Goal: Information Seeking & Learning: Learn about a topic

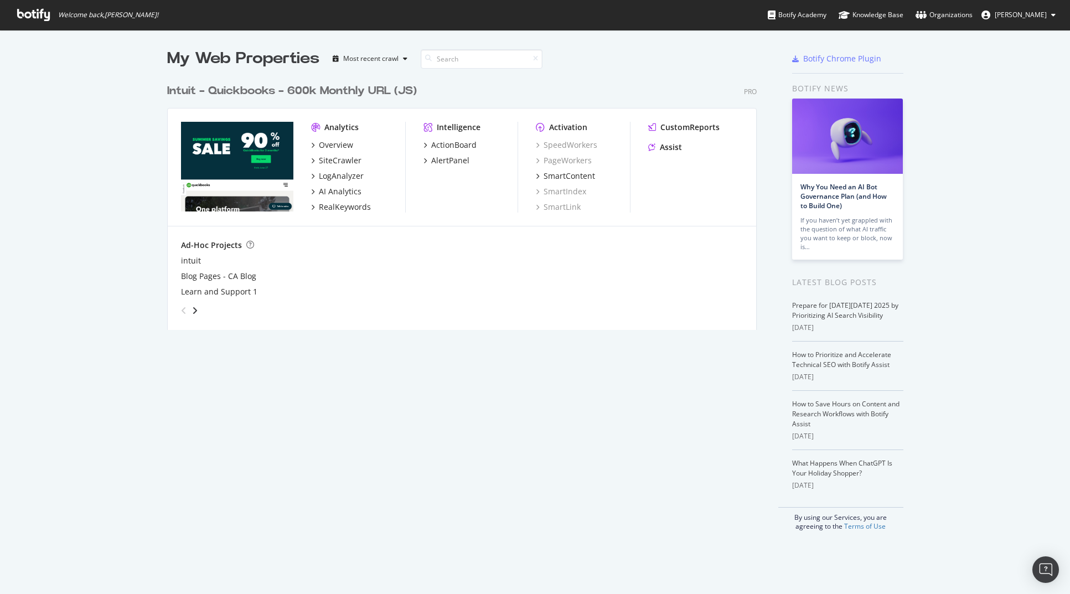
scroll to position [252, 590]
click at [343, 159] on div "SiteCrawler" at bounding box center [340, 160] width 43 height 11
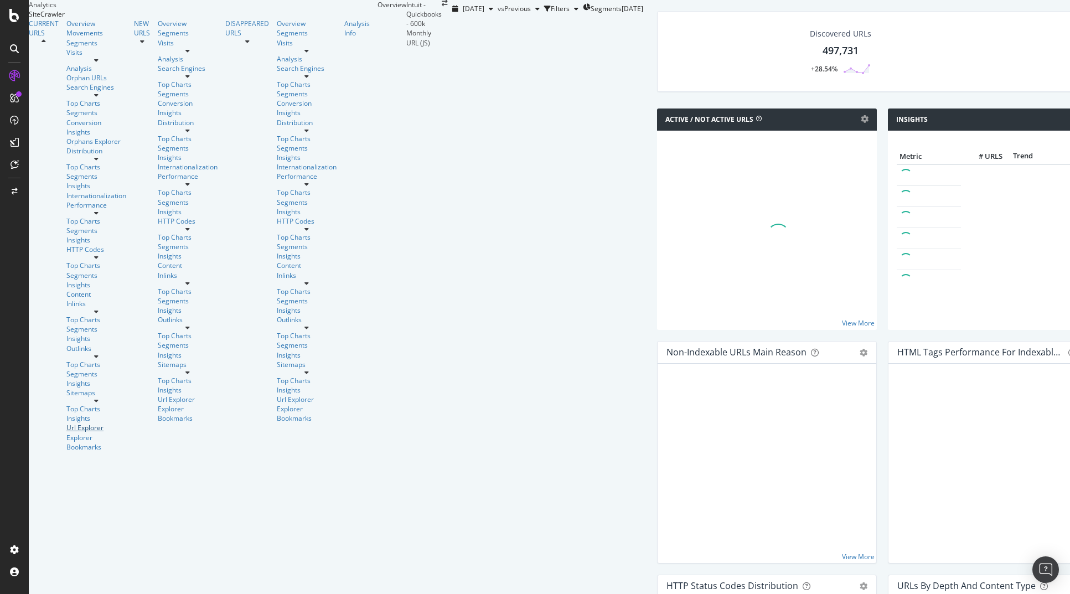
click at [66, 423] on div "Url Explorer" at bounding box center [96, 427] width 60 height 9
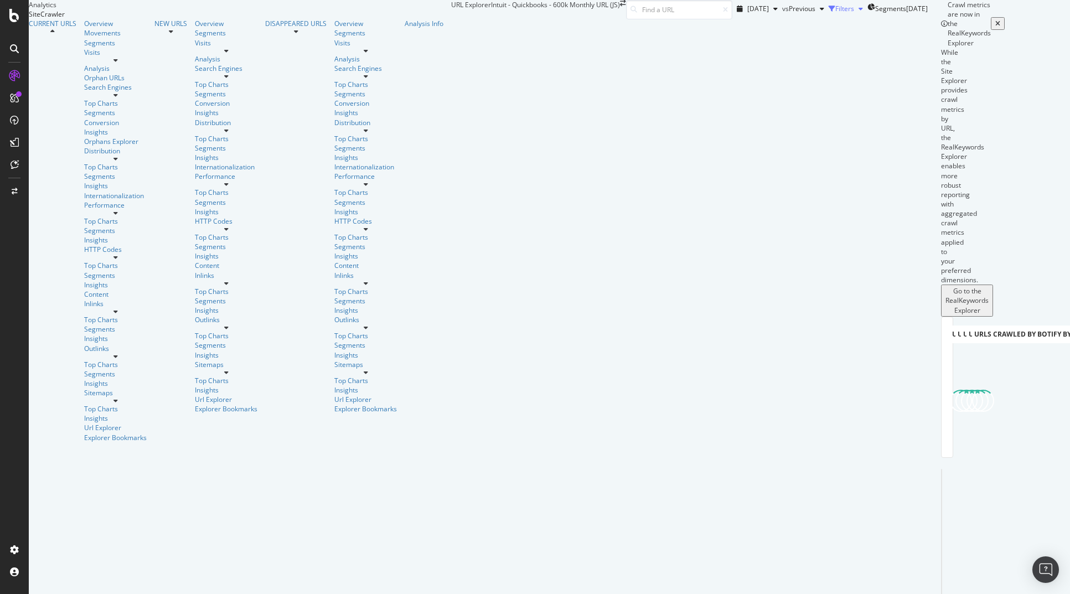
click at [835, 13] on div "Filters" at bounding box center [844, 8] width 19 height 9
click at [805, 29] on div "Add Filter Group" at bounding box center [830, 23] width 50 height 9
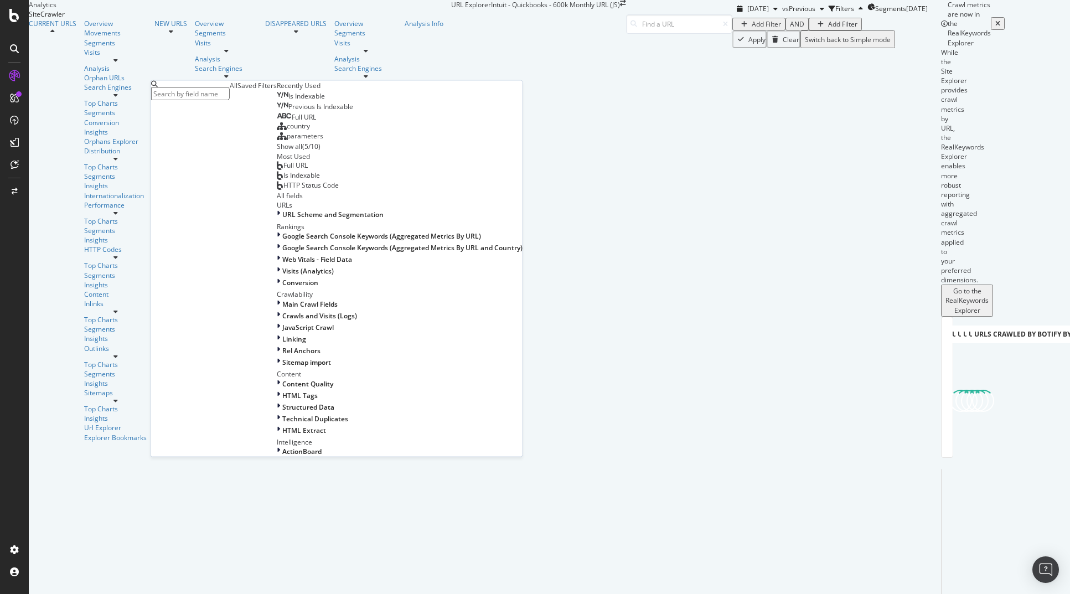
click at [240, 90] on div "Saved Filters" at bounding box center [256, 85] width 39 height 9
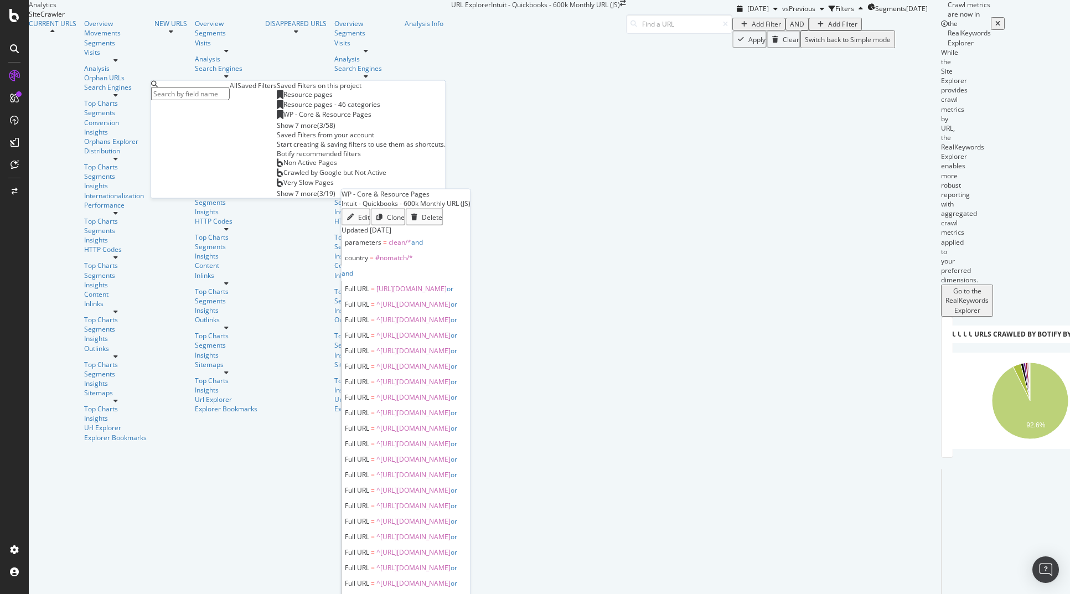
click at [283, 119] on span "WP - Core & Resource Pages" at bounding box center [327, 114] width 88 height 9
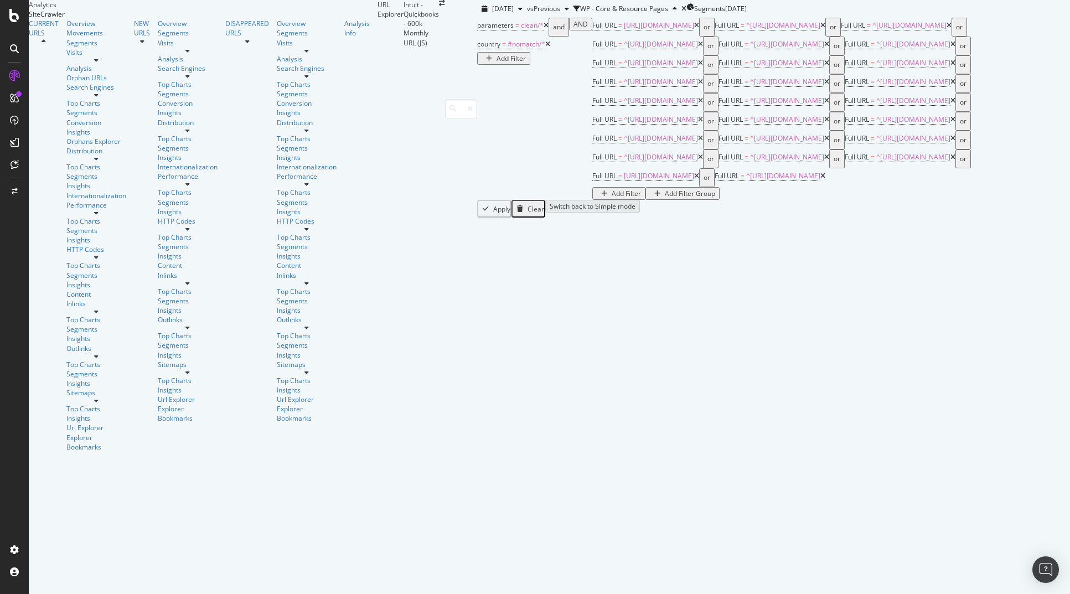
click at [665, 189] on div "Add Filter Group" at bounding box center [690, 193] width 50 height 9
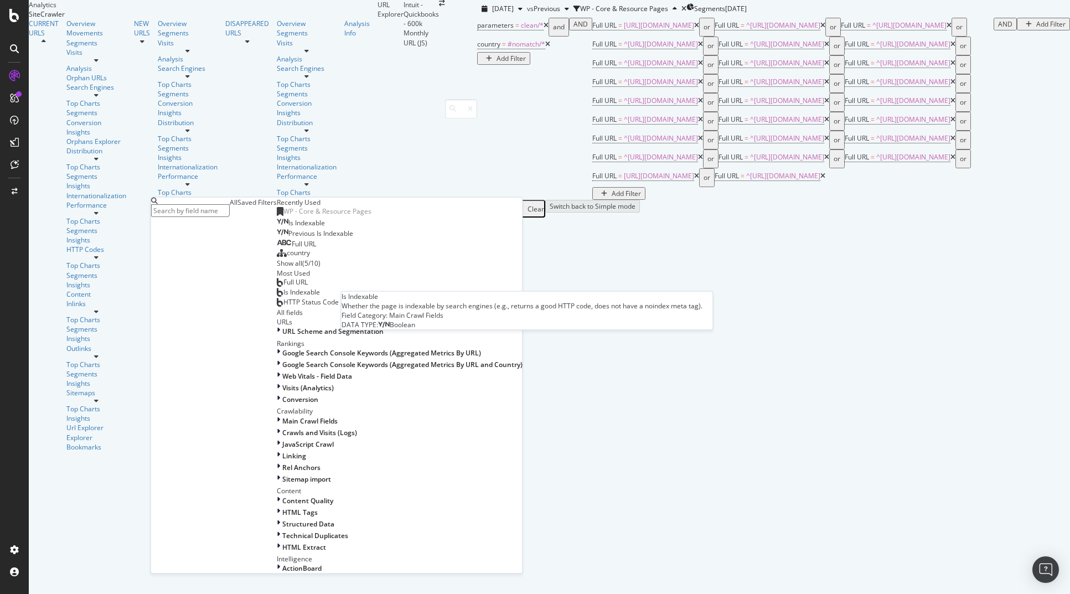
click at [288, 227] on span "Is Indexable" at bounding box center [306, 222] width 37 height 9
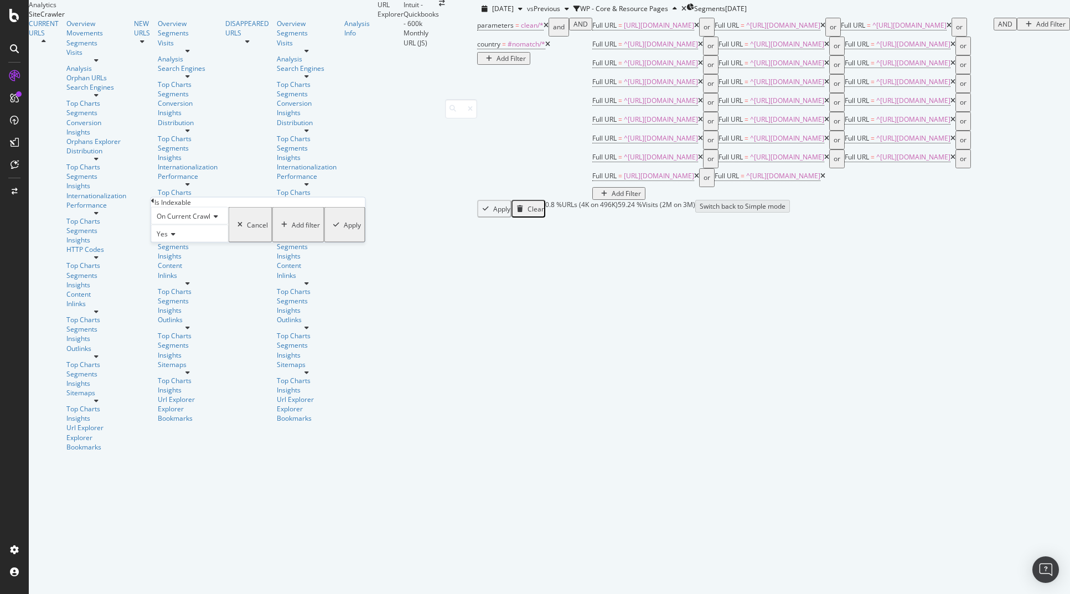
click at [200, 221] on span "On Current Crawl" at bounding box center [184, 215] width 54 height 9
click at [195, 247] on span "On Compared Crawl" at bounding box center [185, 241] width 63 height 9
click at [301, 229] on div "Add filter" at bounding box center [315, 224] width 28 height 9
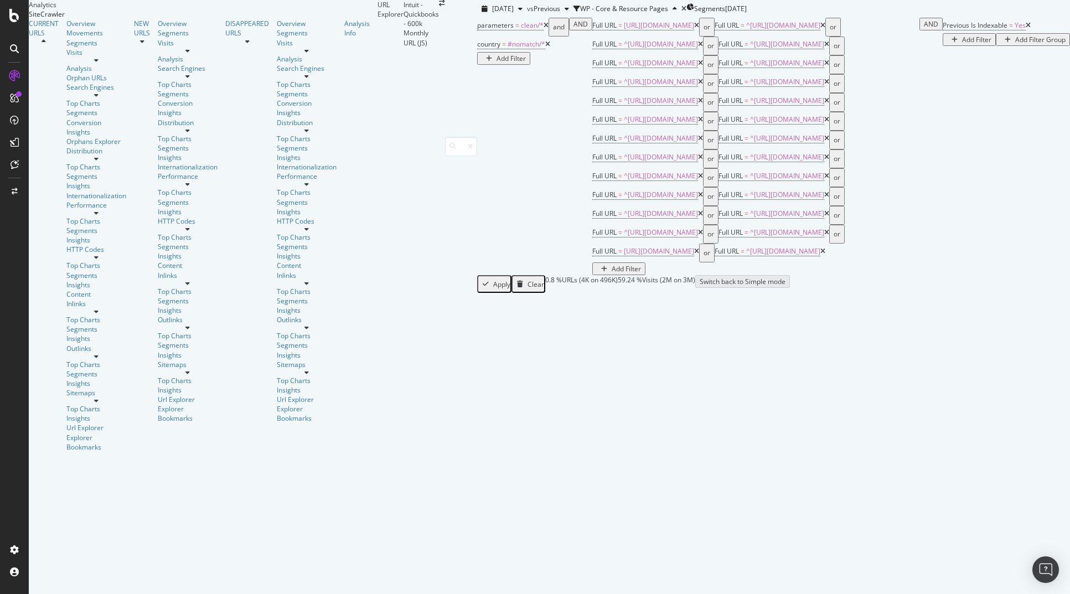
click at [962, 44] on div "Add Filter" at bounding box center [976, 39] width 29 height 9
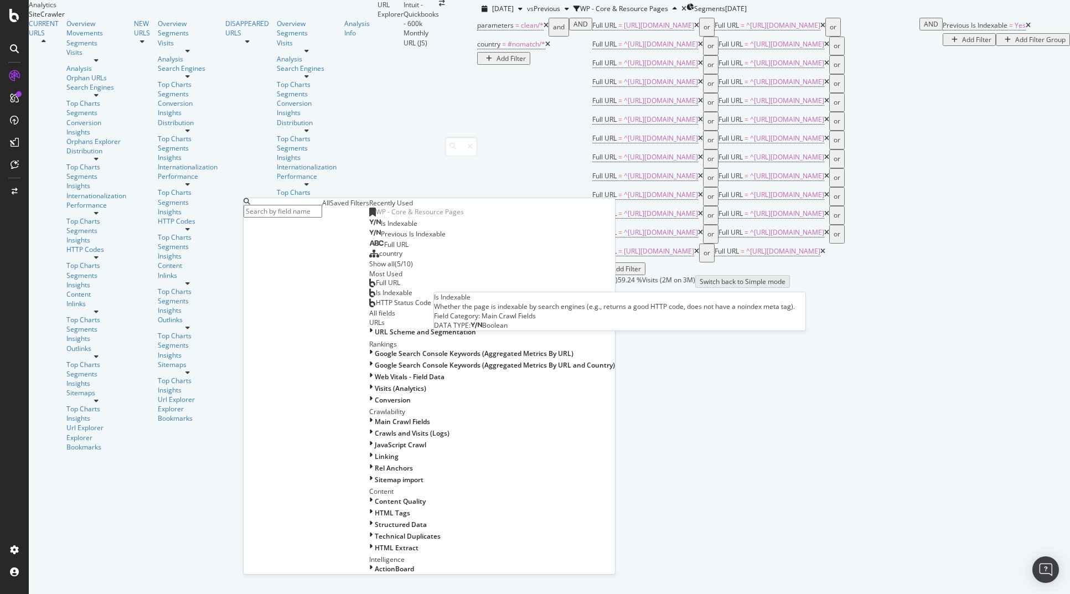
click at [381, 228] on span "Is Indexable" at bounding box center [399, 223] width 37 height 9
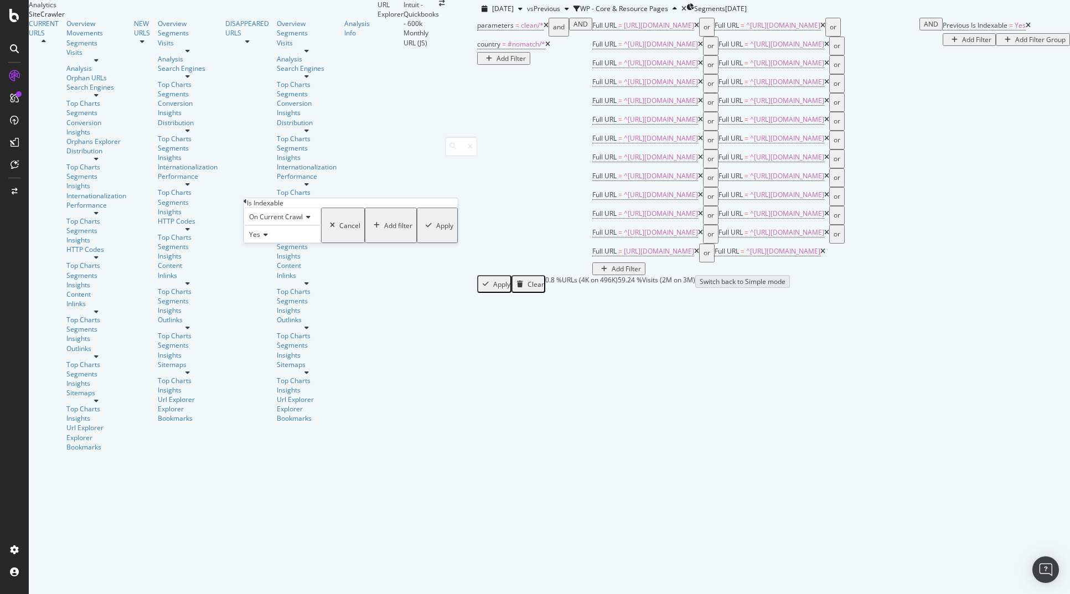
click at [280, 220] on div "On Current Crawl Yes Cancel Add filter Apply" at bounding box center [351, 225] width 214 height 35
click at [260, 239] on span "Yes" at bounding box center [254, 234] width 11 height 9
click at [256, 265] on span "No" at bounding box center [251, 260] width 9 height 9
click at [421, 241] on div "Apply" at bounding box center [437, 225] width 32 height 32
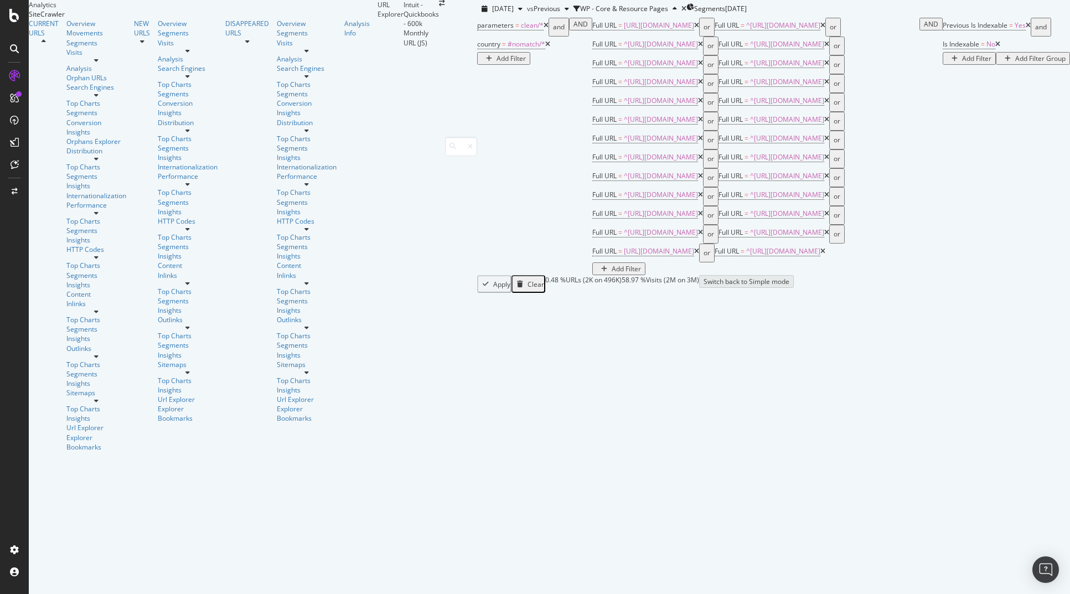
scroll to position [94, 0]
